Goal: Communication & Community: Answer question/provide support

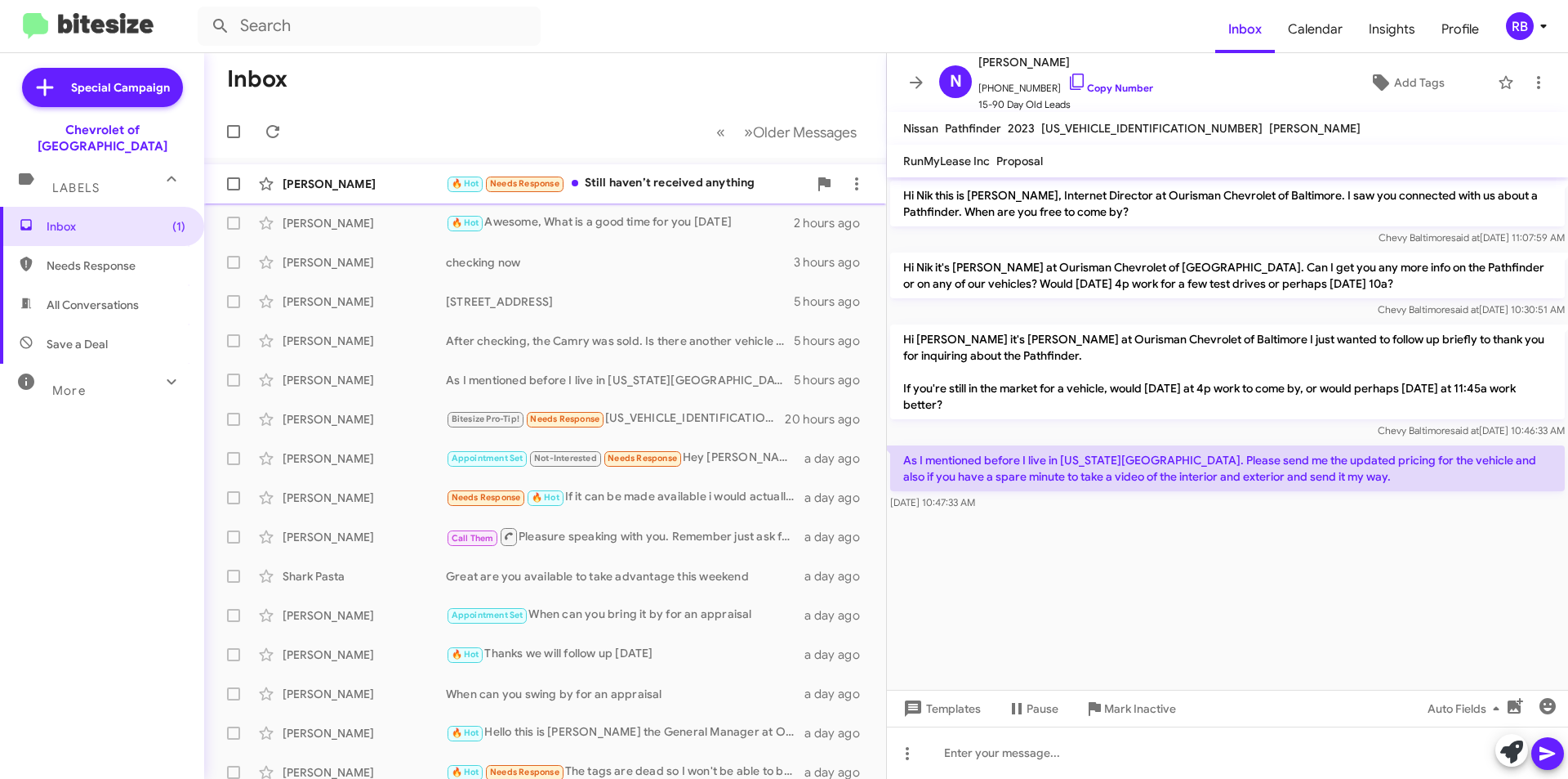
click at [724, 188] on div "🔥 Hot Needs Response Still haven’t received anything" at bounding box center [626, 183] width 362 height 19
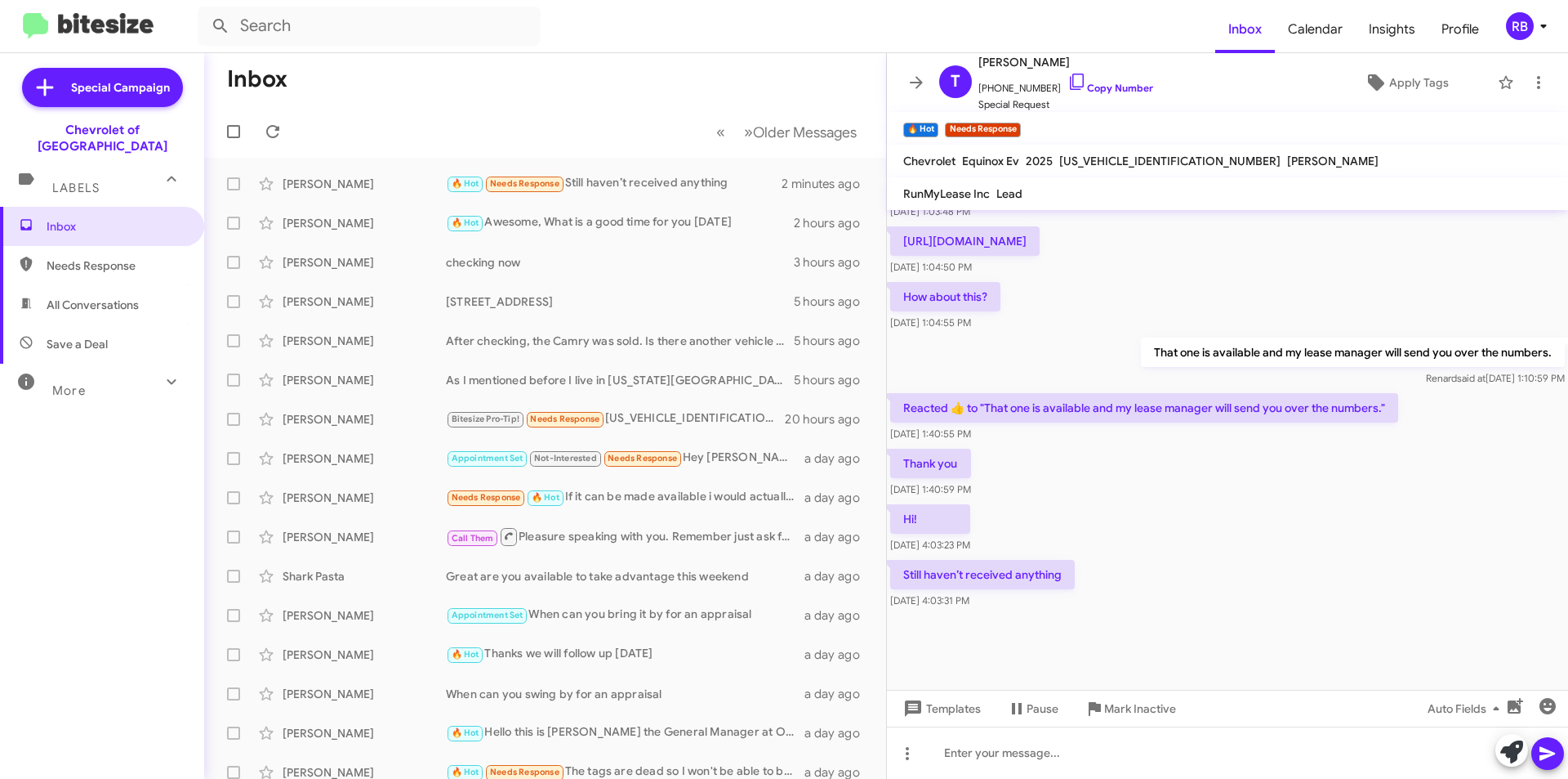
scroll to position [763, 0]
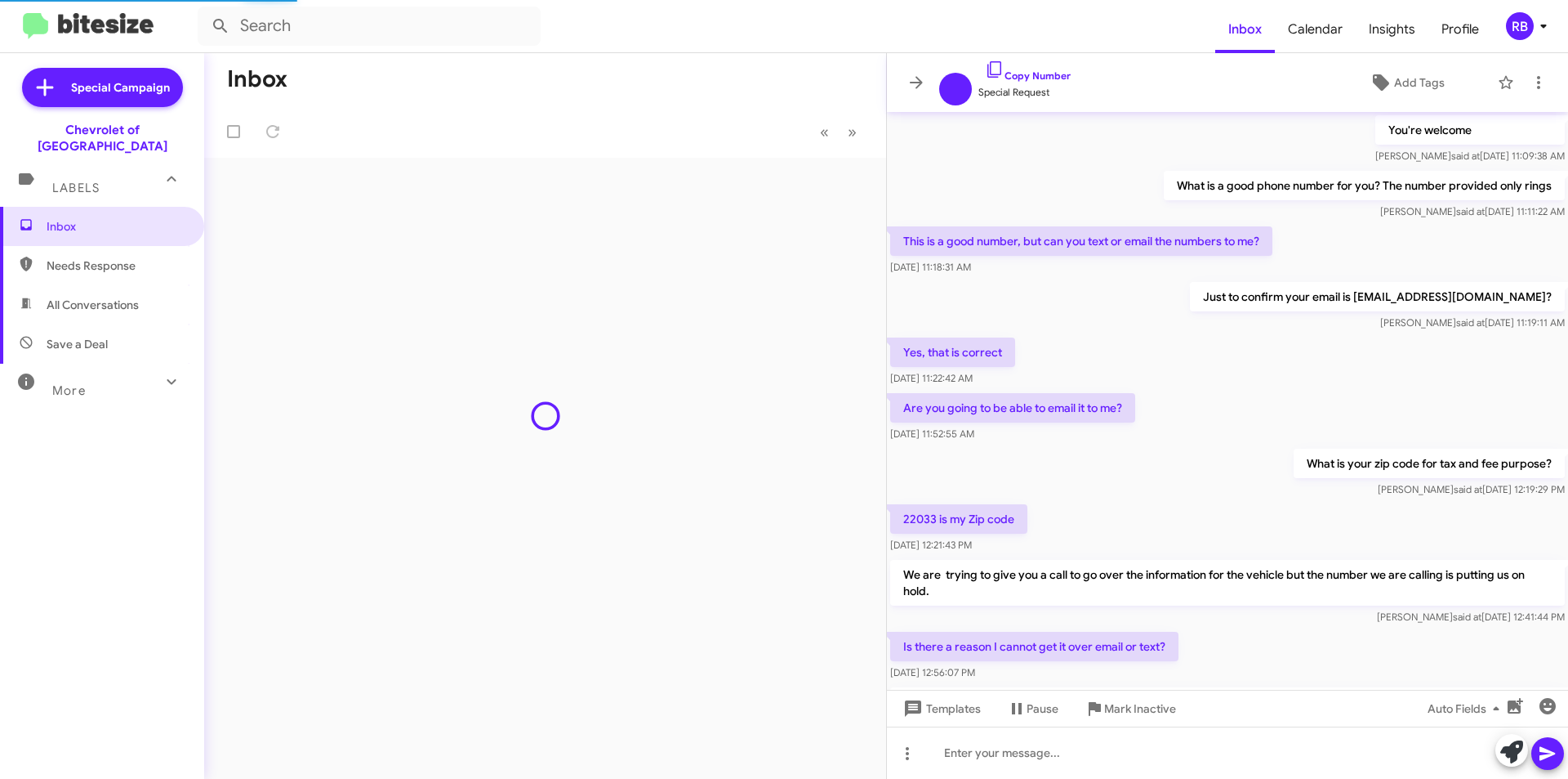
scroll to position [664, 0]
